Goal: Task Accomplishment & Management: Use online tool/utility

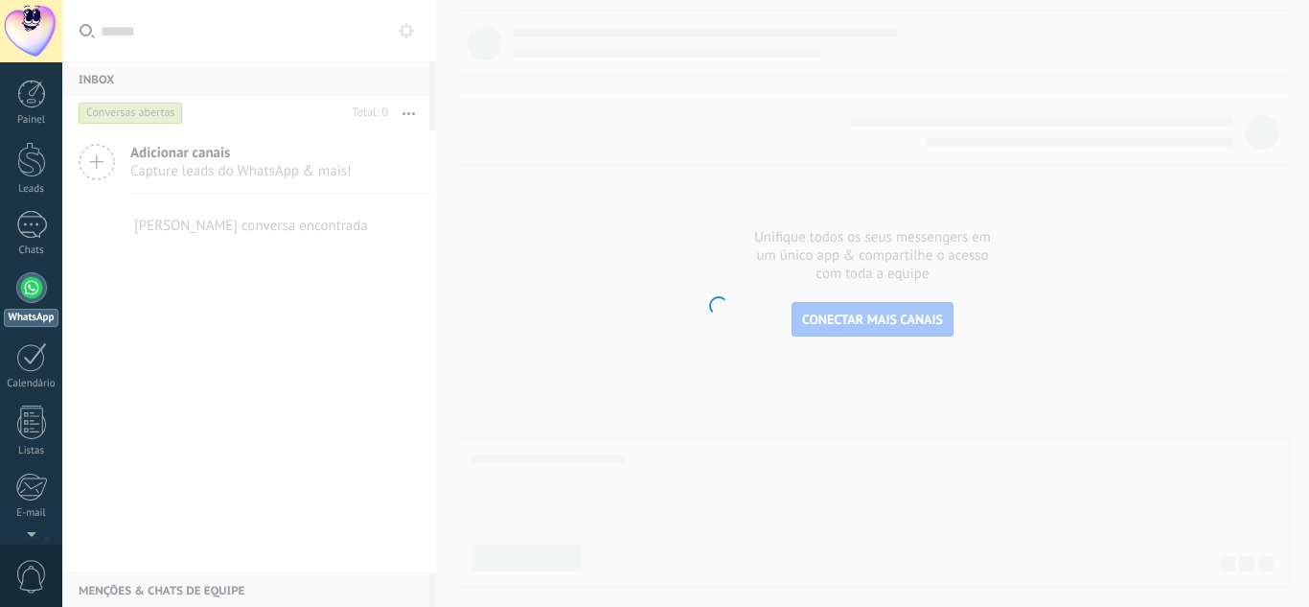
click at [509, 275] on body ".abccls-1,.abccls-2{fill-rule:evenodd}.abccls-2{fill:#fff} .abfcls-1{fill:none}…" at bounding box center [654, 303] width 1309 height 607
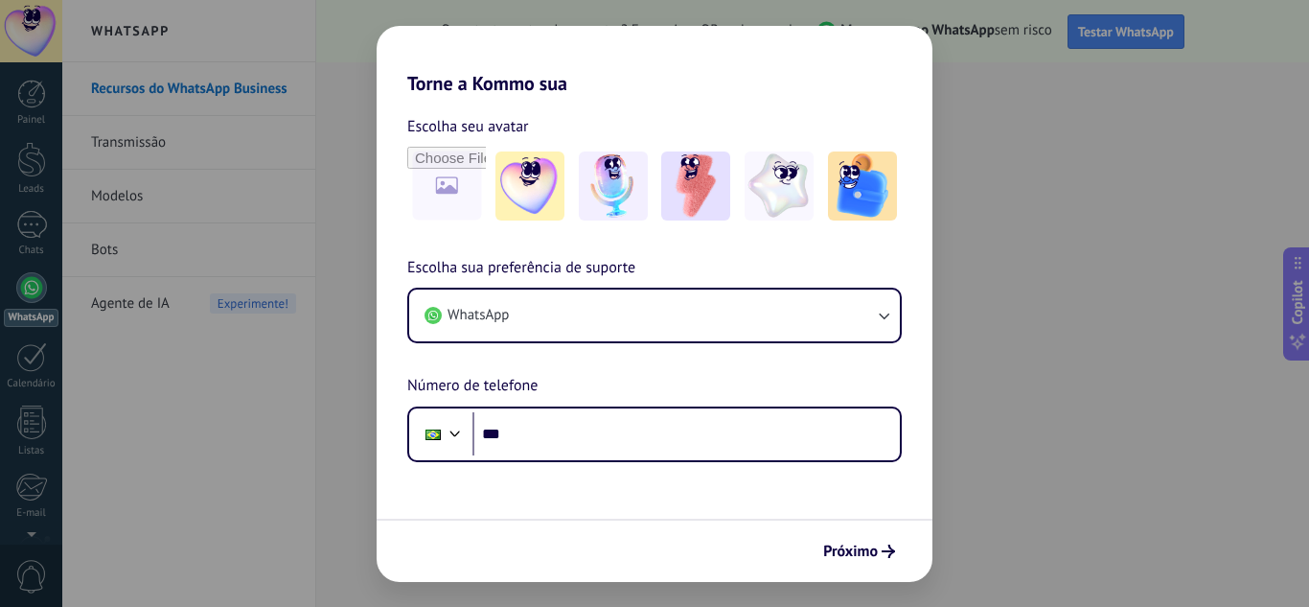
click at [994, 57] on div "Torne a Kommo sua Escolha seu avatar Escolha sua preferência de suporte WhatsAp…" at bounding box center [654, 303] width 1309 height 607
drag, startPoint x: 835, startPoint y: 547, endPoint x: 840, endPoint y: 558, distance: 12.0
click at [840, 558] on span "Próximo" at bounding box center [850, 550] width 55 height 13
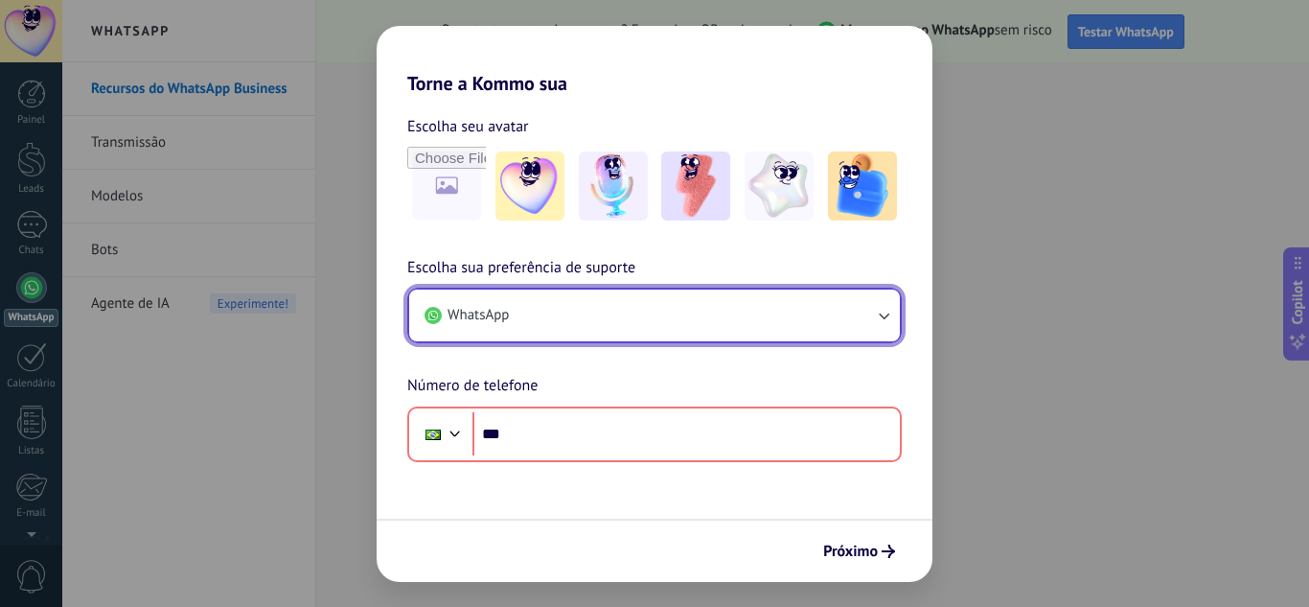
click at [572, 322] on button "WhatsApp" at bounding box center [654, 315] width 491 height 52
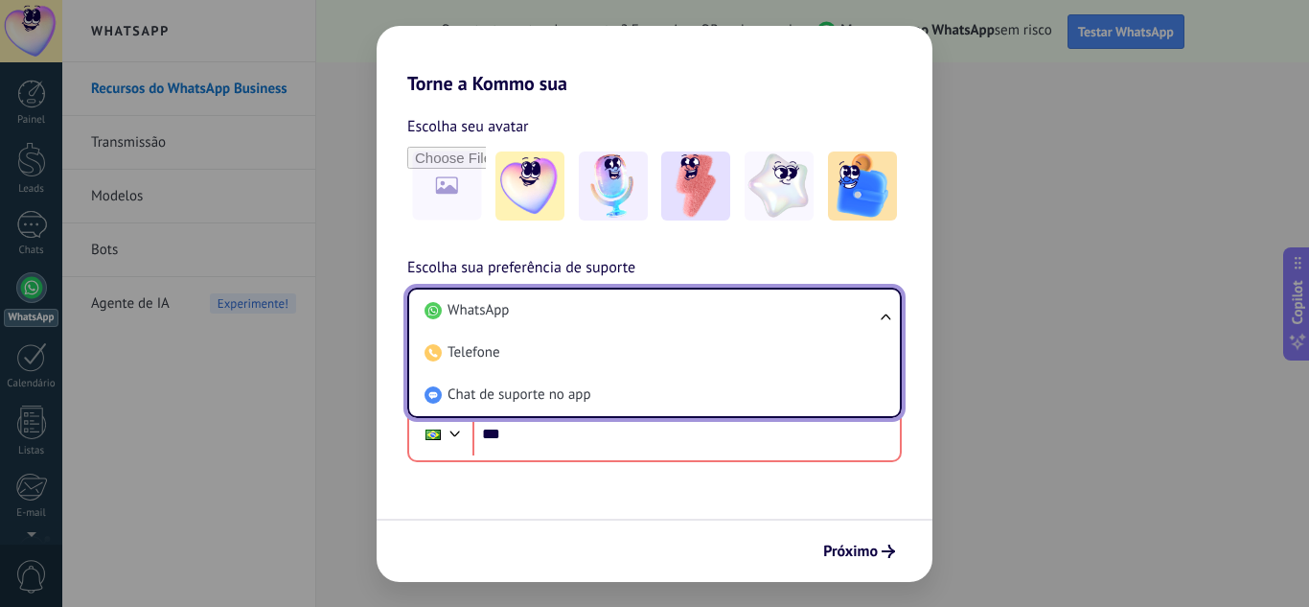
click at [407, 273] on span "Escolha sua preferência de suporte" at bounding box center [521, 268] width 228 height 25
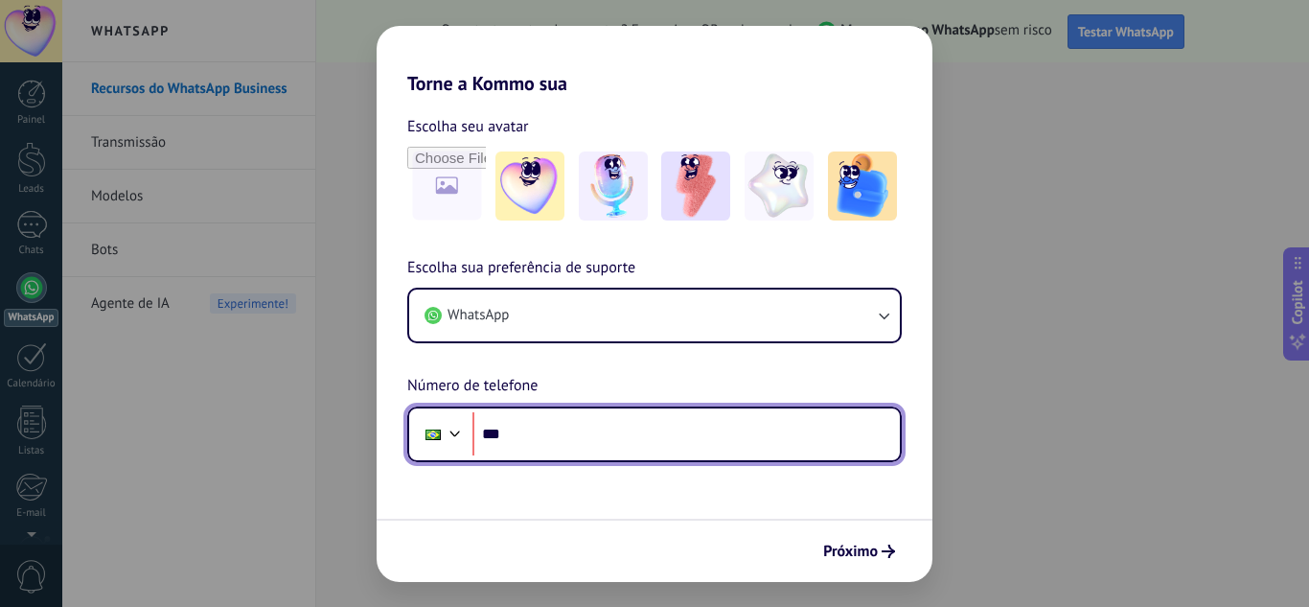
click at [559, 433] on input "***" at bounding box center [685, 434] width 427 height 44
type input "**********"
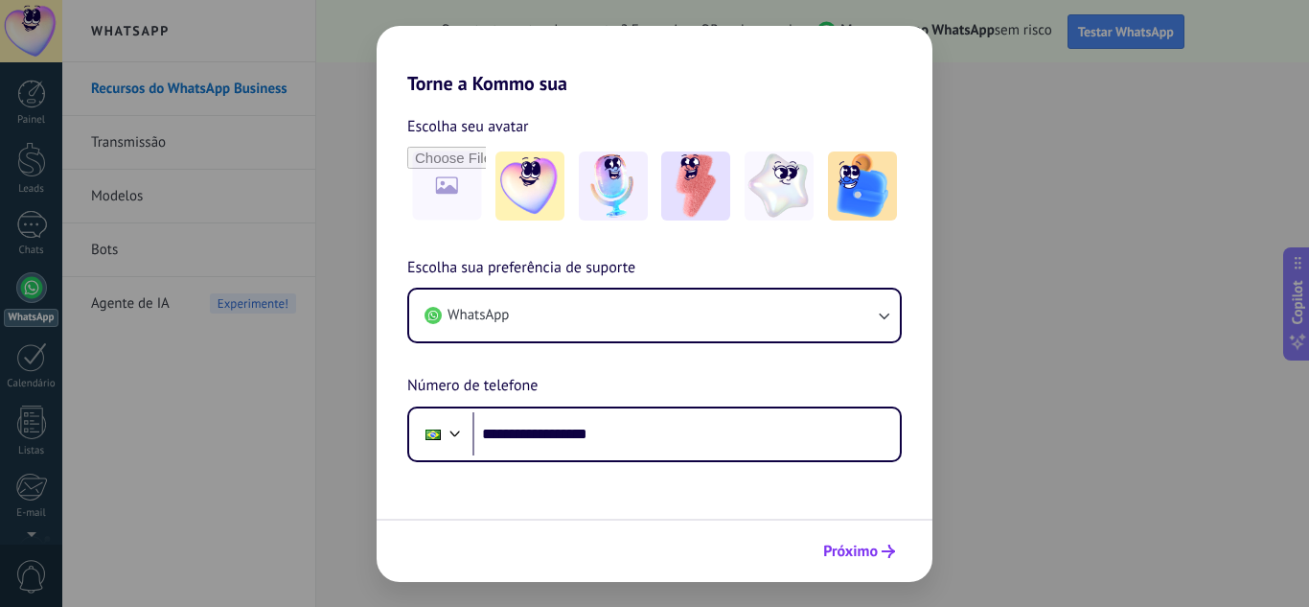
click at [851, 549] on span "Próximo" at bounding box center [850, 550] width 55 height 13
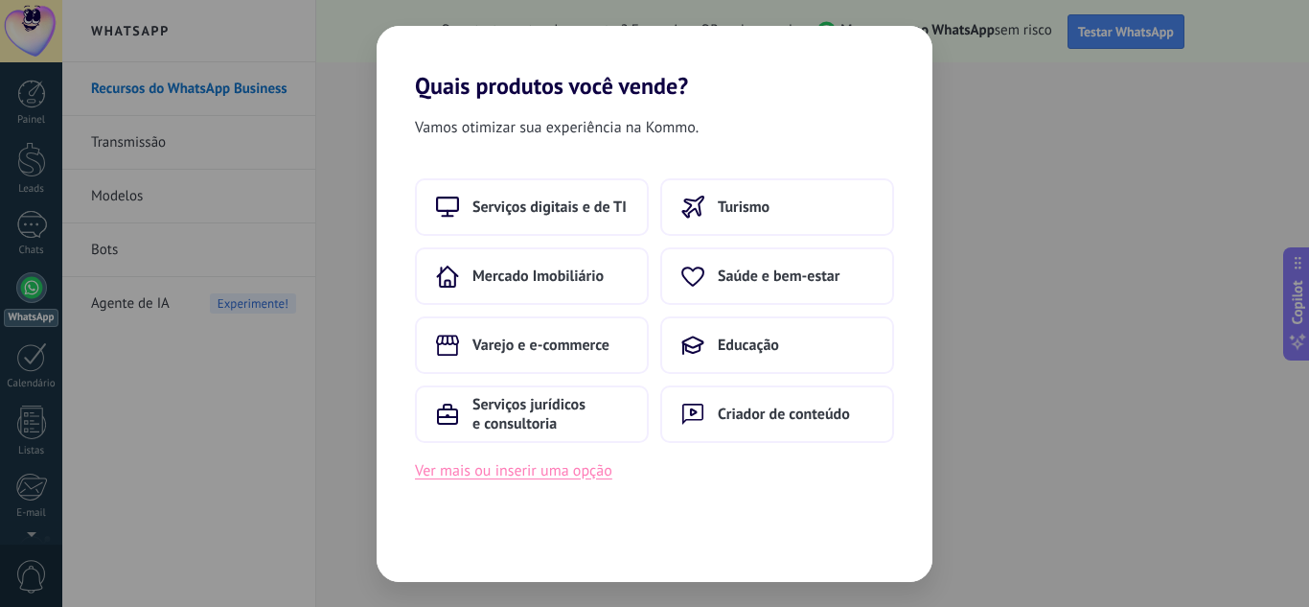
click at [517, 473] on button "Ver mais ou inserir uma opção" at bounding box center [513, 470] width 197 height 25
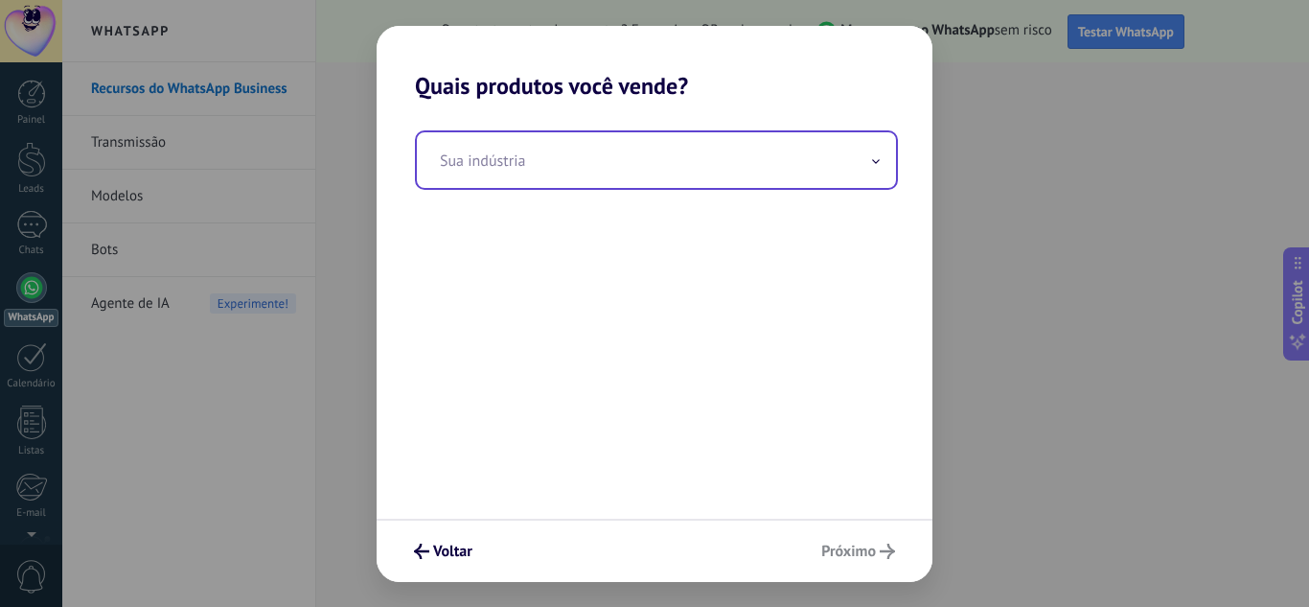
click at [613, 184] on input "text" at bounding box center [656, 160] width 479 height 56
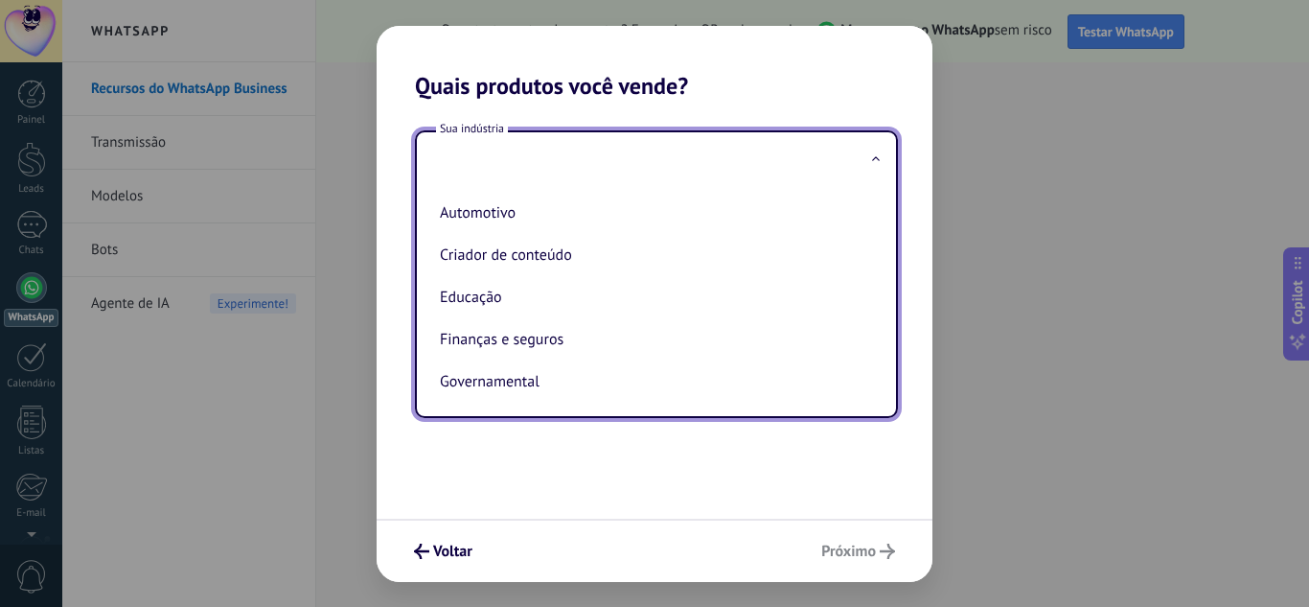
type input "*"
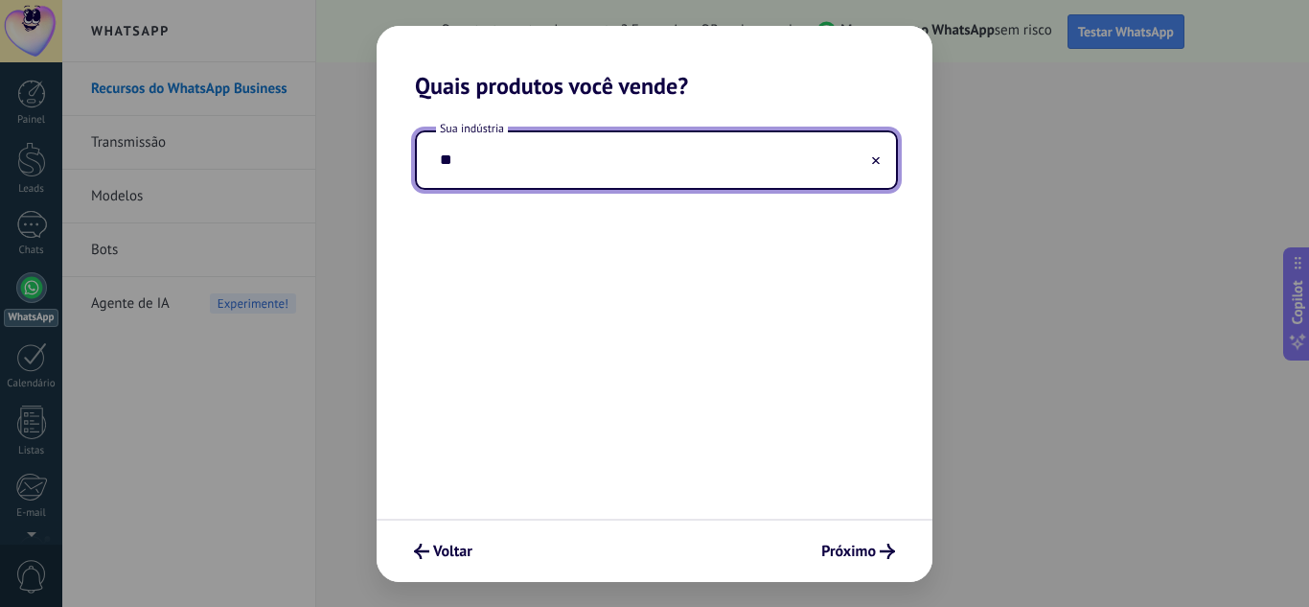
type input "*"
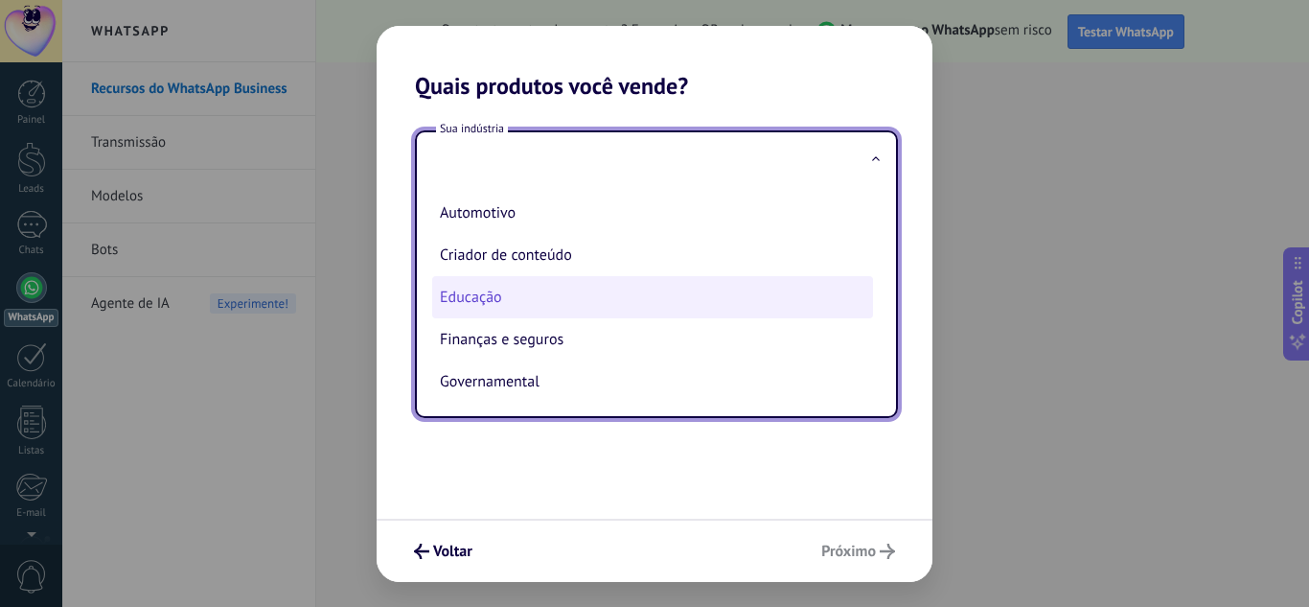
click at [502, 301] on li "Educação" at bounding box center [652, 297] width 441 height 42
type input "********"
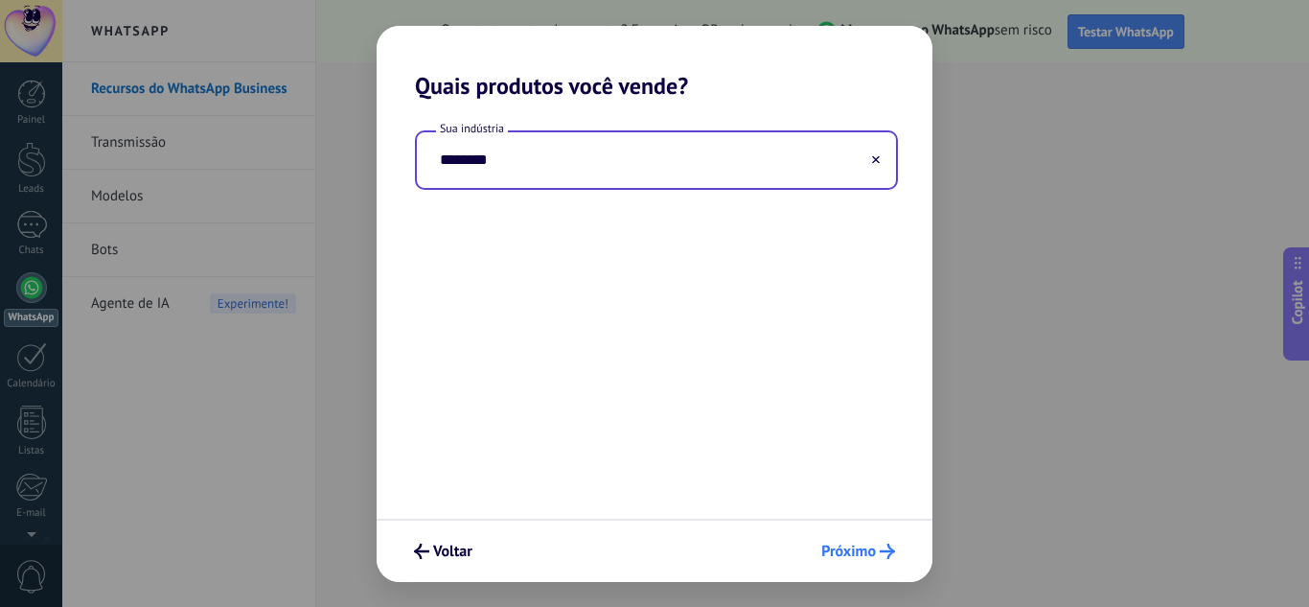
click at [867, 547] on span "Próximo" at bounding box center [848, 550] width 55 height 13
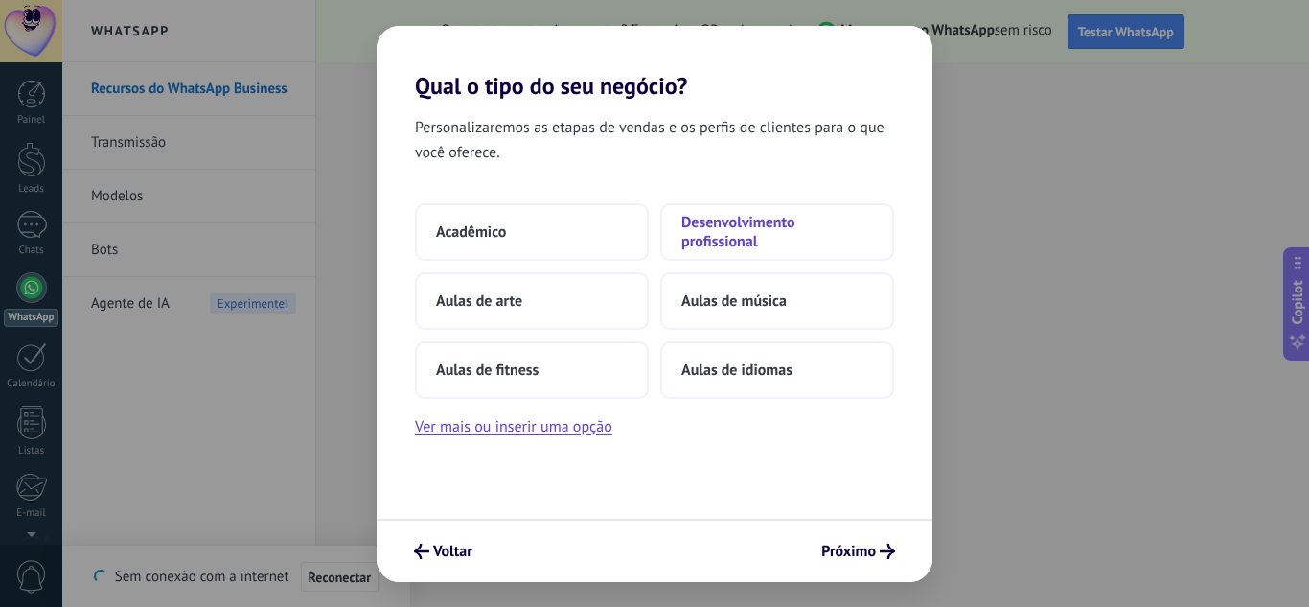
click at [697, 226] on span "Desenvolvimento profissional" at bounding box center [777, 232] width 192 height 38
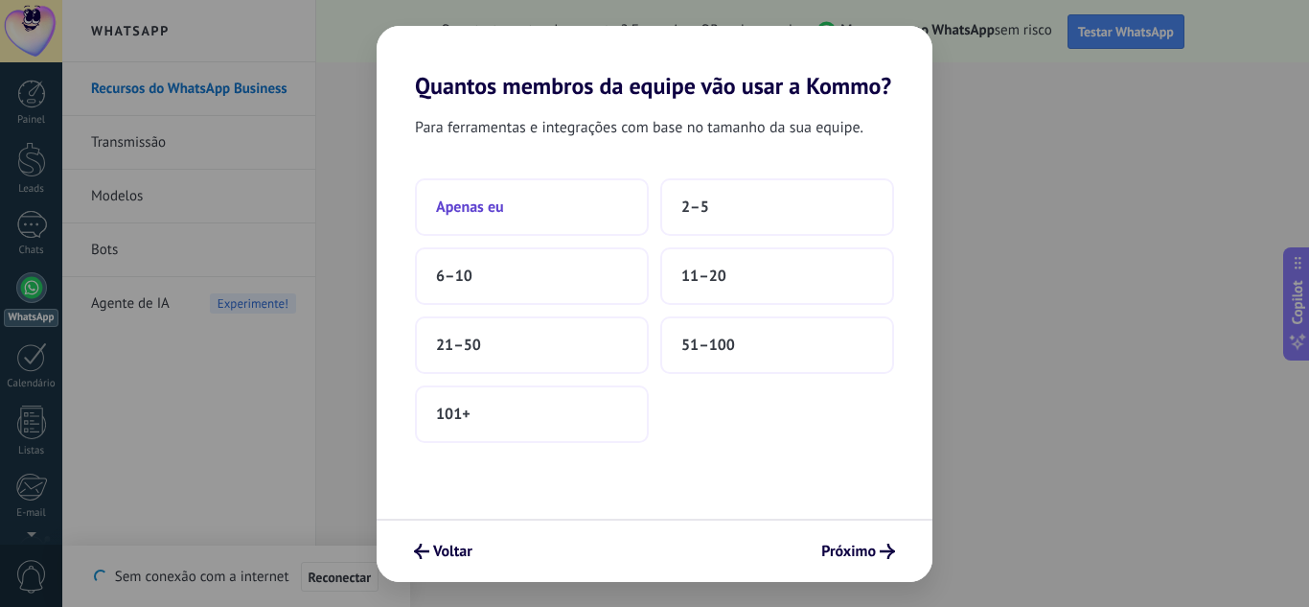
click at [505, 219] on button "Apenas eu" at bounding box center [532, 206] width 234 height 57
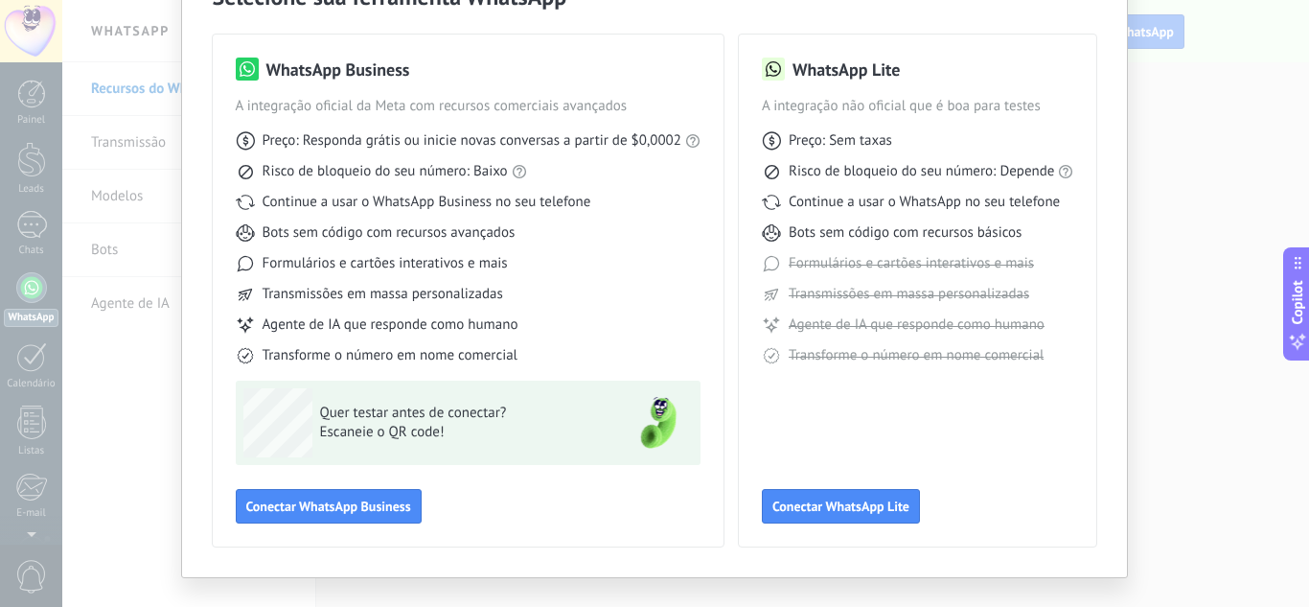
scroll to position [115, 0]
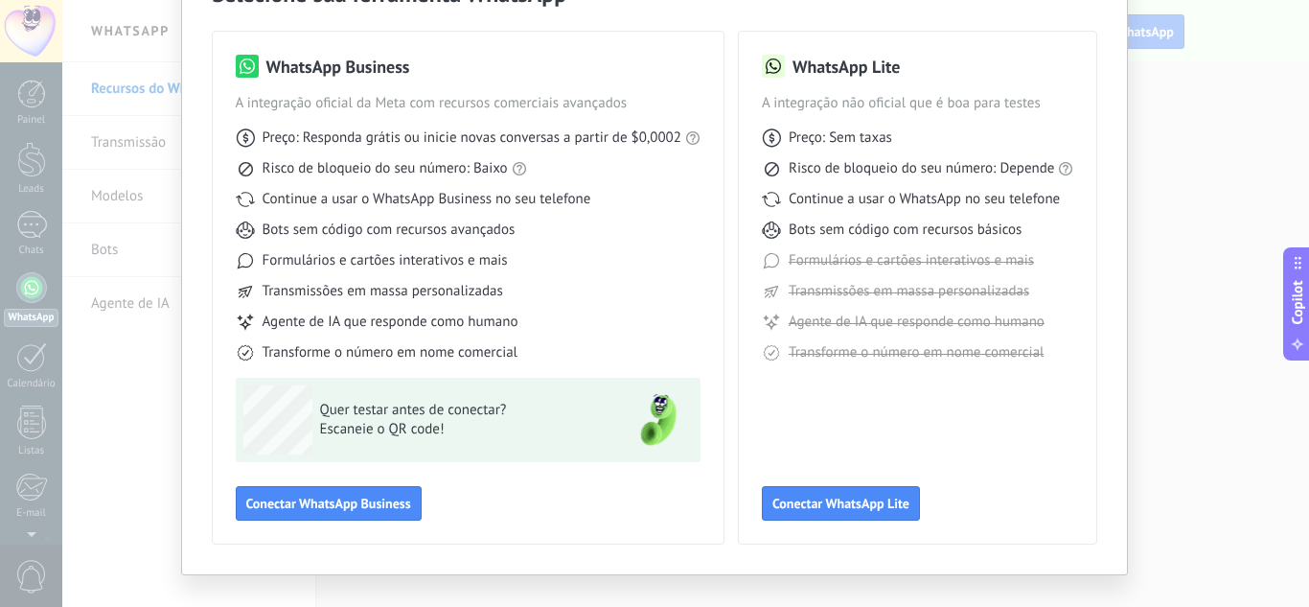
click at [1200, 226] on div "Selecione sua ferramenta WhatsApp WhatsApp Business A integração oficial da Met…" at bounding box center [654, 303] width 1309 height 607
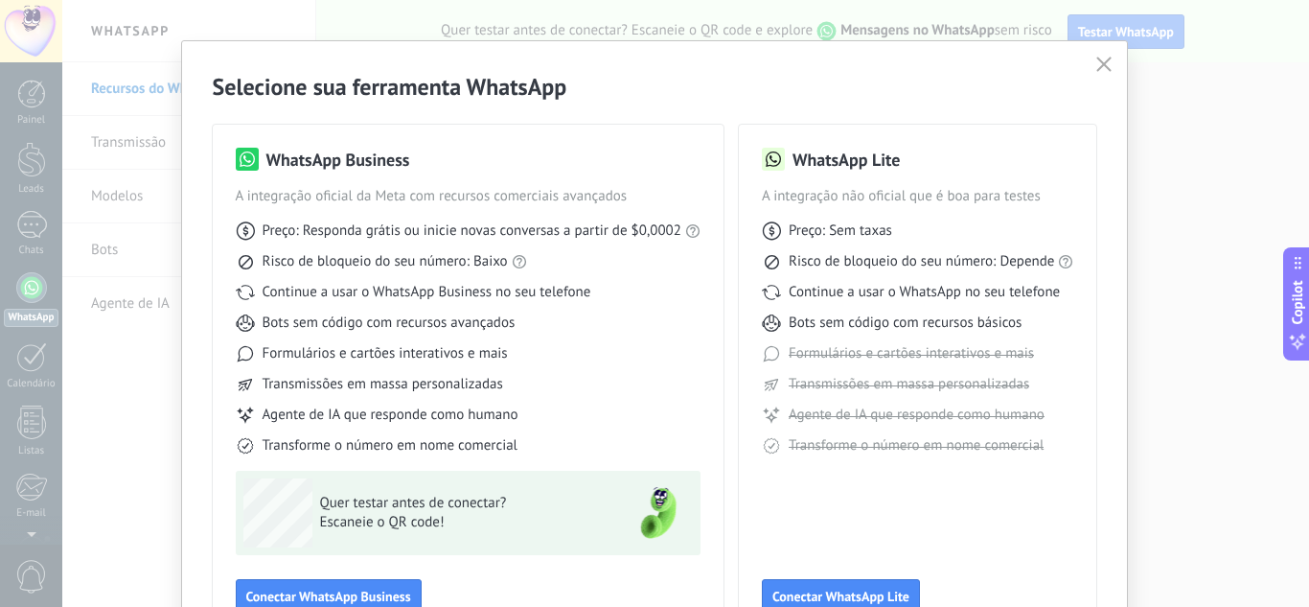
scroll to position [16, 0]
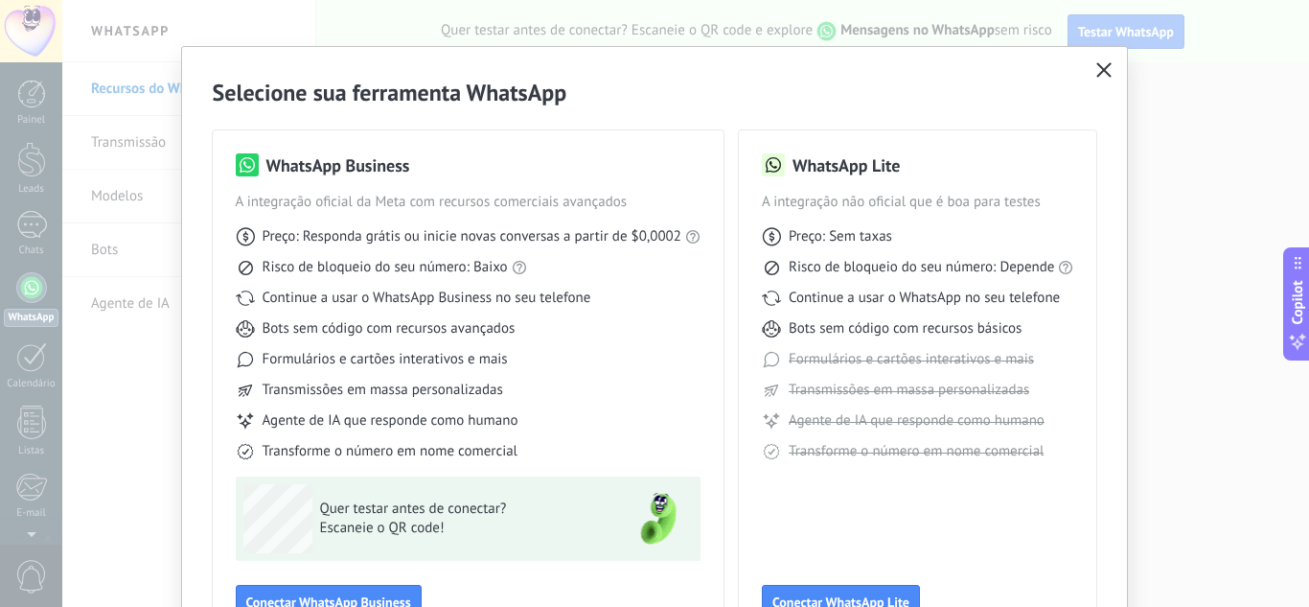
click at [1099, 75] on icon "button" at bounding box center [1103, 69] width 15 height 15
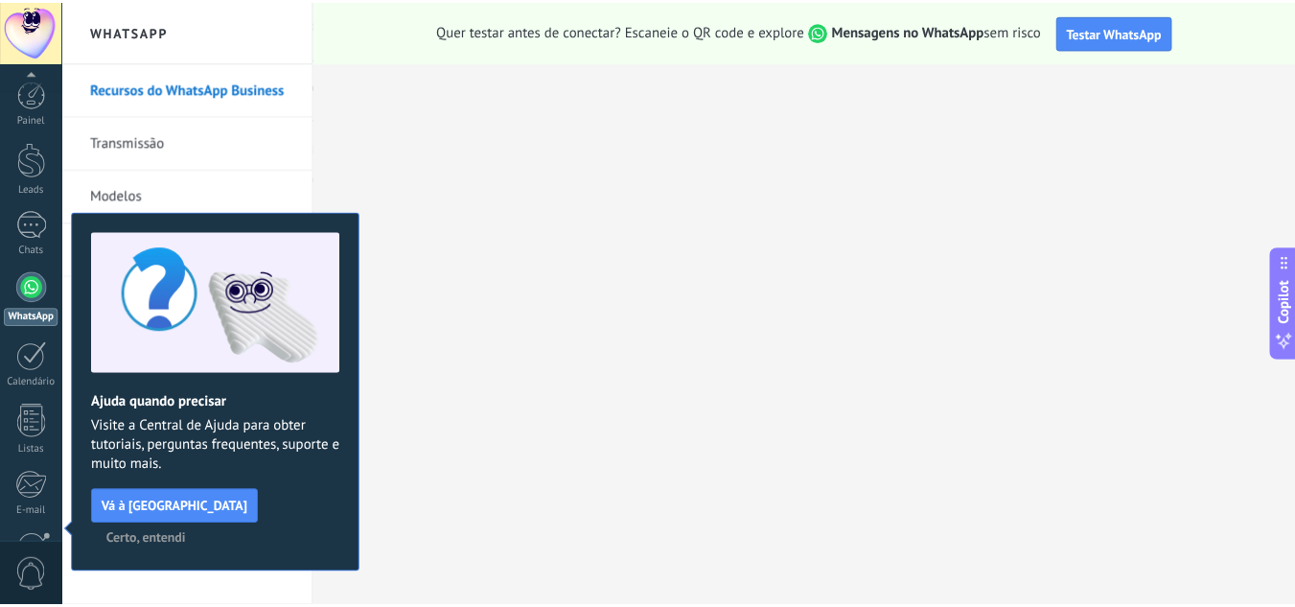
scroll to position [191, 0]
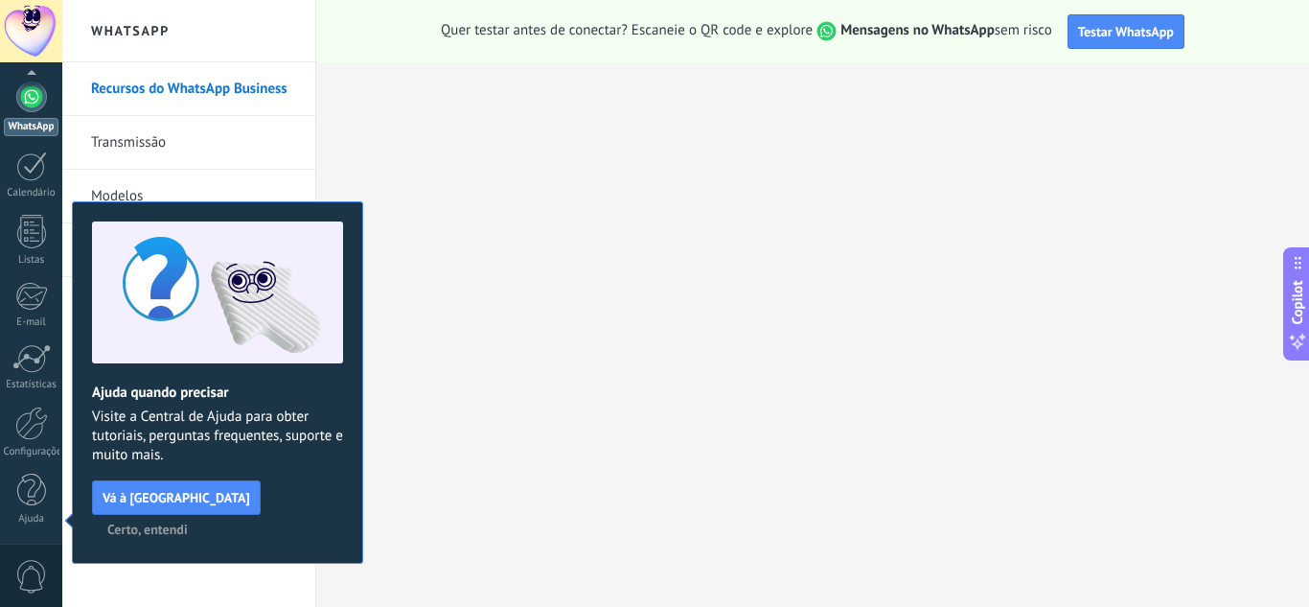
click at [188, 522] on span "Certo, entendi" at bounding box center [147, 528] width 80 height 13
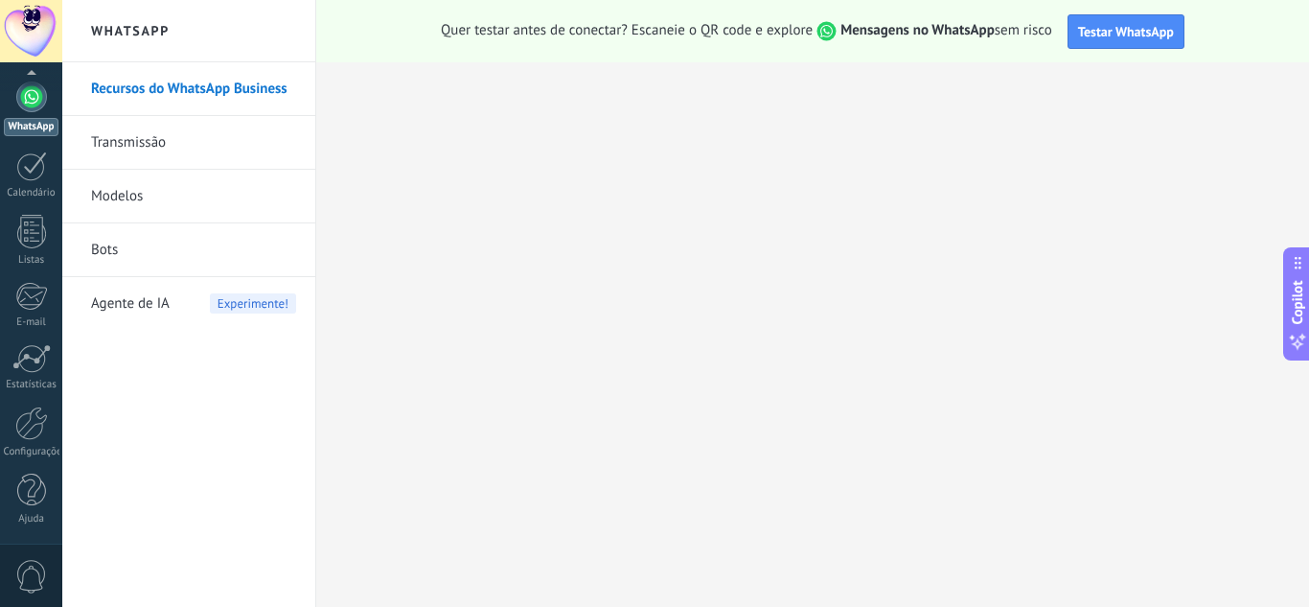
click at [187, 153] on link "Transmissão" at bounding box center [193, 143] width 205 height 54
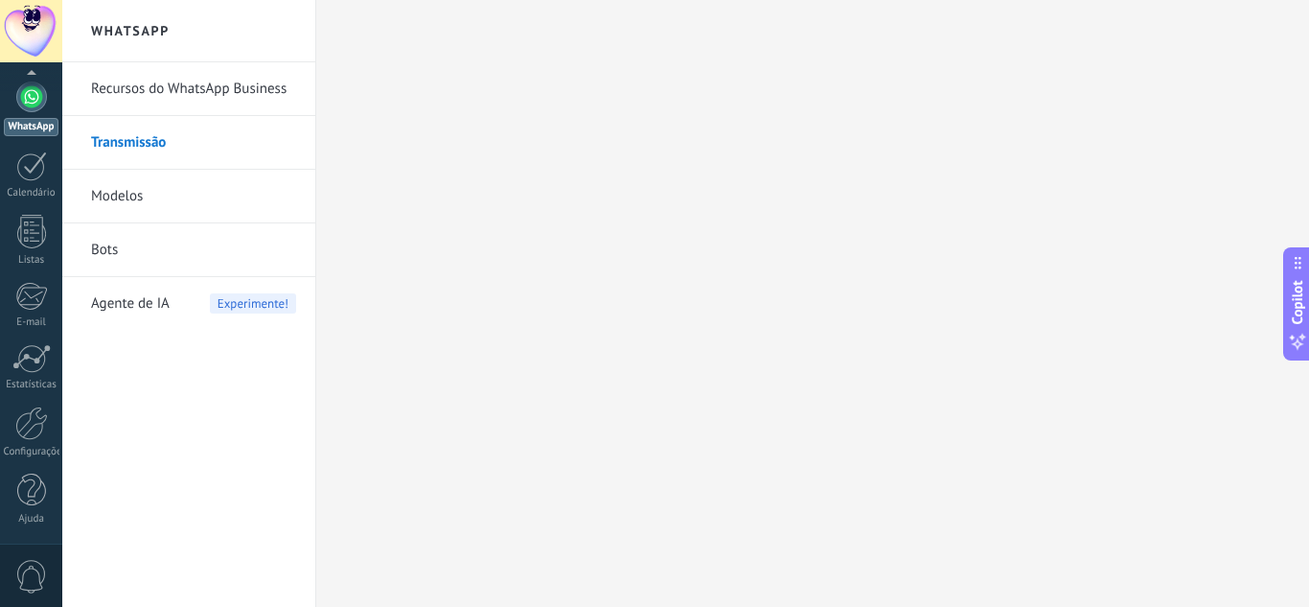
click at [189, 192] on body ".abccls-1,.abccls-2{fill-rule:evenodd}.abccls-2{fill:#fff} .abfcls-1{fill:none}…" at bounding box center [654, 303] width 1309 height 607
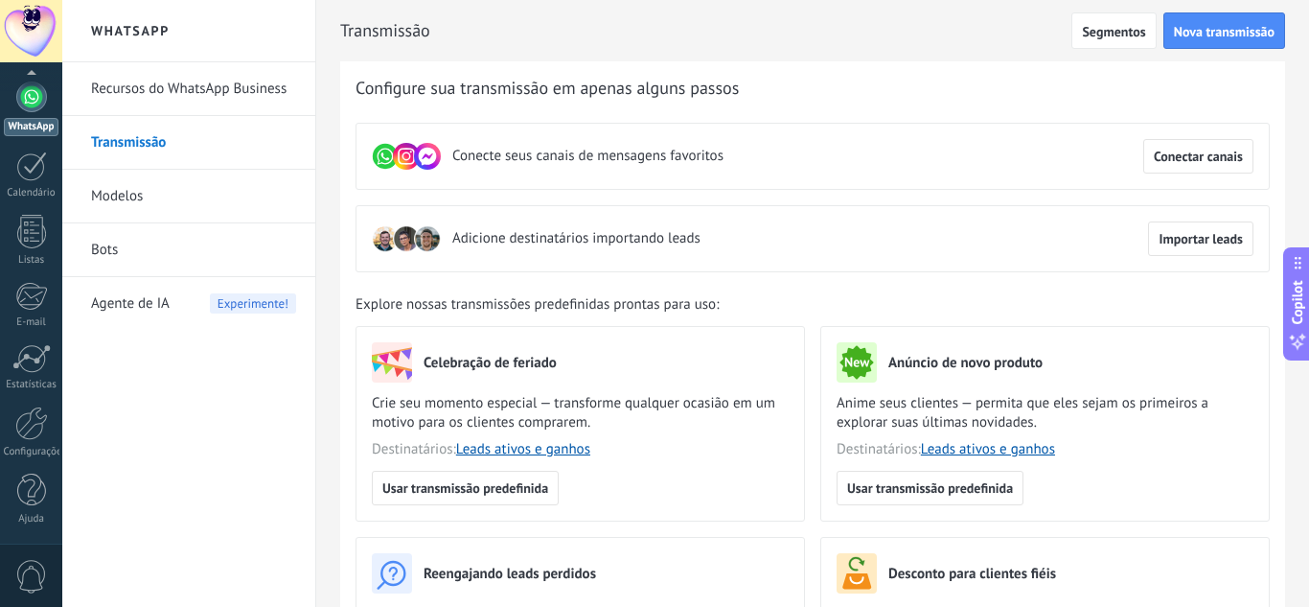
click at [173, 190] on link "Modelos" at bounding box center [193, 197] width 205 height 54
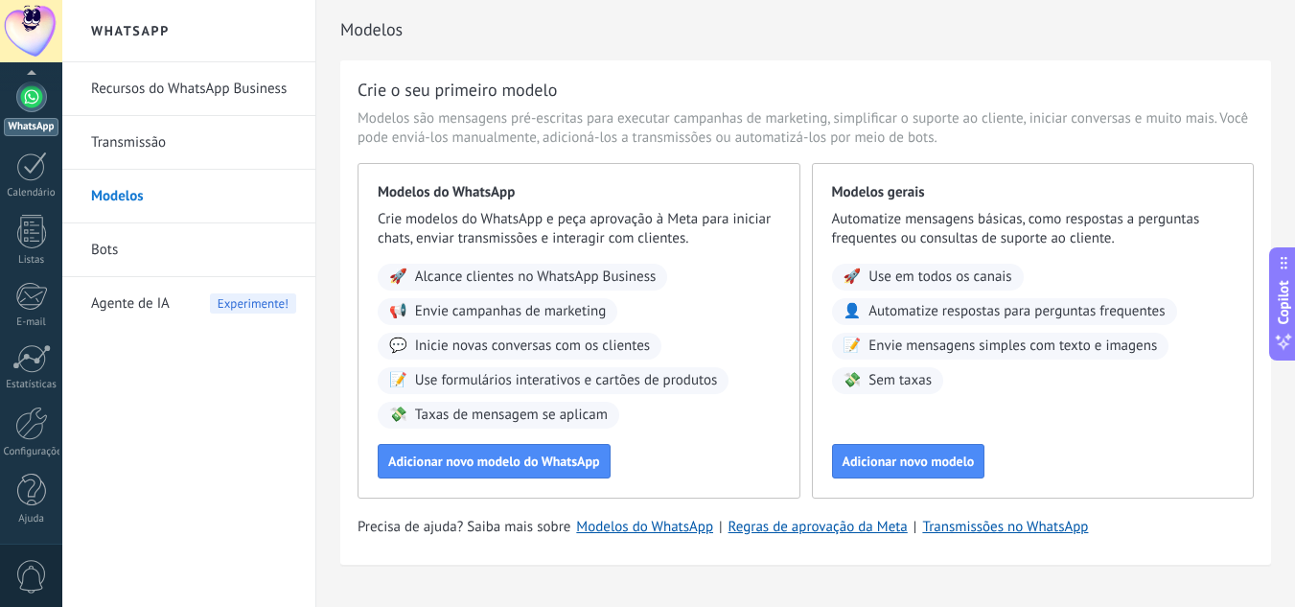
scroll to position [40, 0]
